Goal: Task Accomplishment & Management: Manage account settings

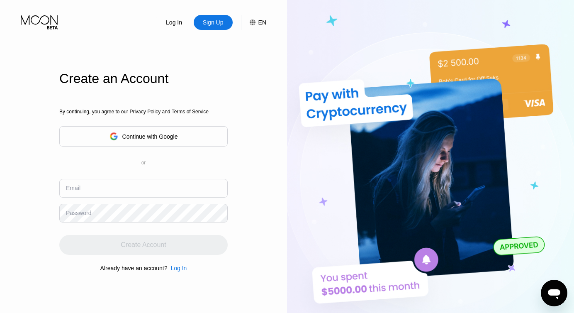
click at [179, 138] on div "Continue with Google" at bounding box center [143, 136] width 168 height 20
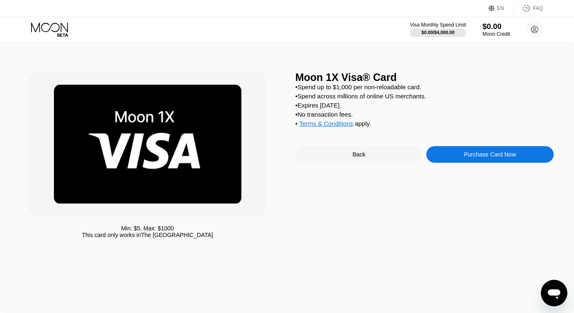
click at [489, 30] on div "$0.00" at bounding box center [496, 26] width 28 height 9
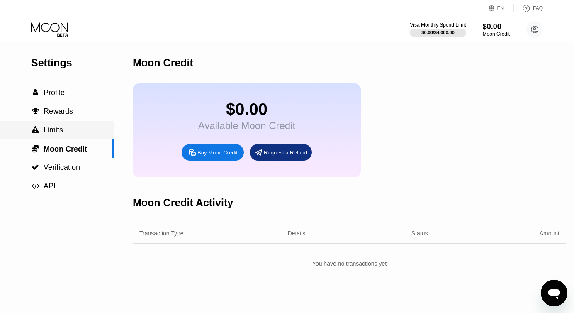
click at [68, 136] on div " Limits" at bounding box center [57, 130] width 114 height 19
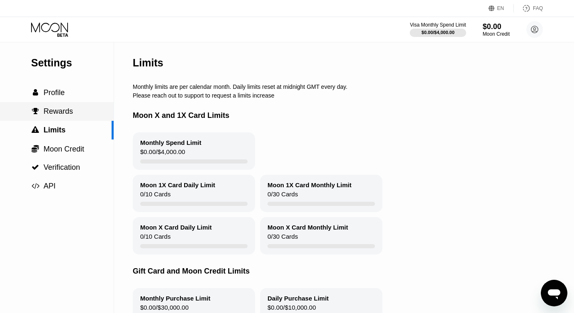
click at [74, 110] on div " Rewards" at bounding box center [57, 111] width 114 height 9
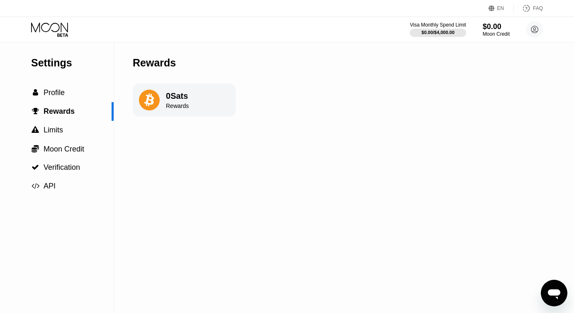
click at [74, 83] on div "Settings  Profile  Rewards  Limits  Moon Credit  Verification  API" at bounding box center [57, 118] width 114 height 153
click at [75, 90] on div " Profile" at bounding box center [57, 92] width 114 height 9
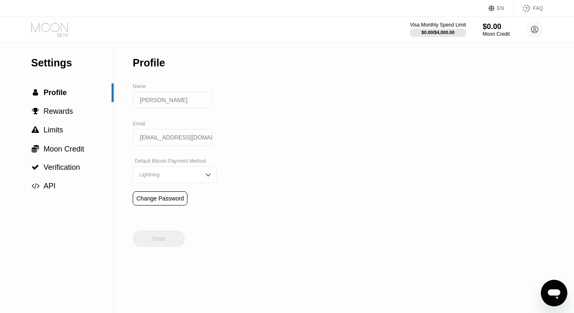
click at [51, 24] on icon at bounding box center [50, 29] width 39 height 15
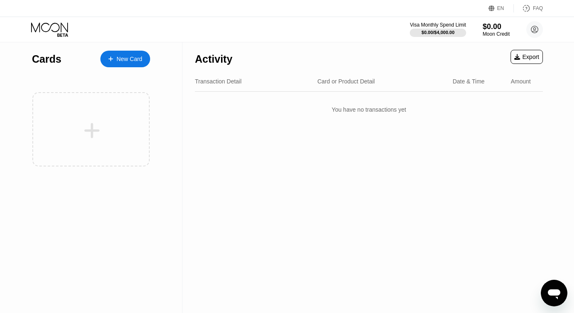
click at [226, 85] on div "Transaction Detail Card or Product Detail Date & Time Amount" at bounding box center [369, 81] width 348 height 20
